Goal: Information Seeking & Learning: Learn about a topic

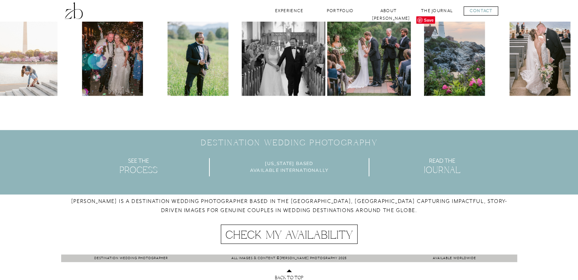
scroll to position [2195, 0]
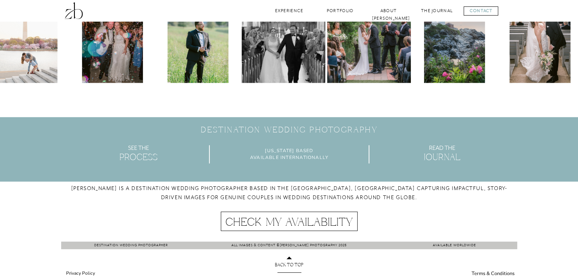
click at [318, 226] on nav "Check My Availability" at bounding box center [289, 221] width 133 height 11
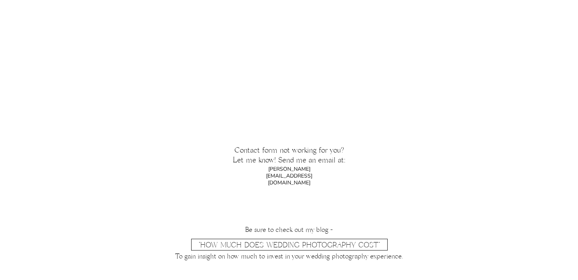
scroll to position [816, 0]
click at [304, 244] on link ""How Much Does Wedding Photography Cost"" at bounding box center [289, 246] width 181 height 10
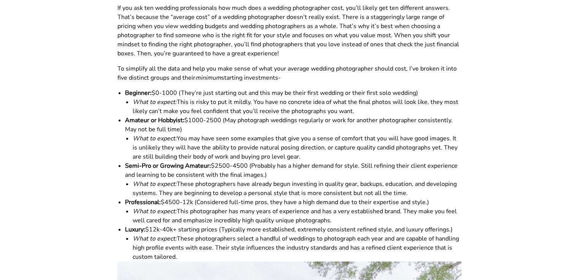
scroll to position [606, 0]
